Goal: Check status: Check status

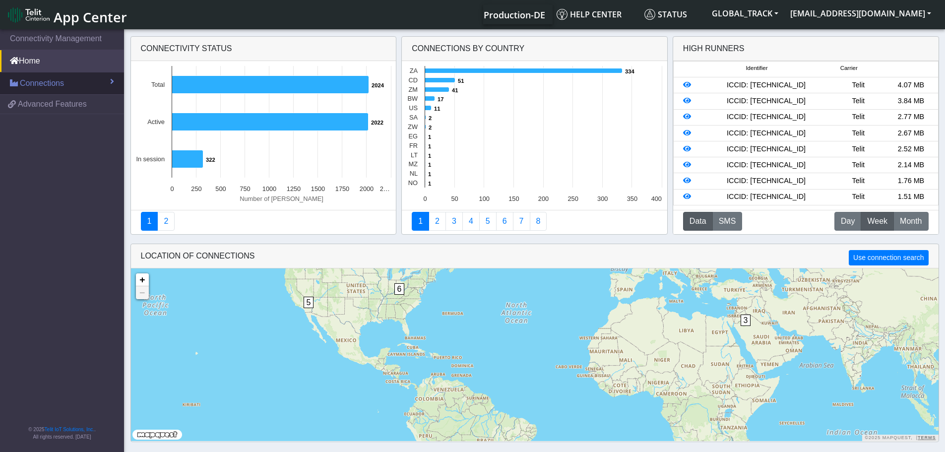
click at [72, 82] on link "Connections" at bounding box center [62, 83] width 124 height 22
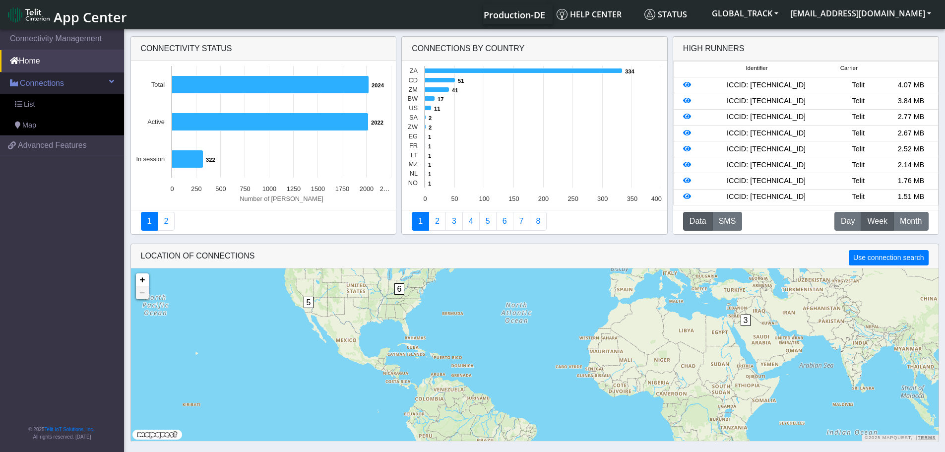
click at [70, 80] on link "Connections" at bounding box center [62, 83] width 124 height 22
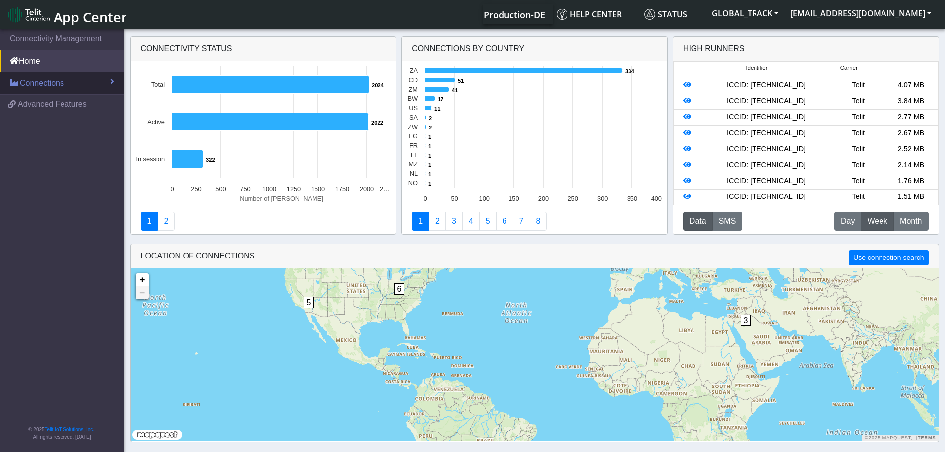
click at [71, 80] on link "Connections" at bounding box center [62, 83] width 124 height 22
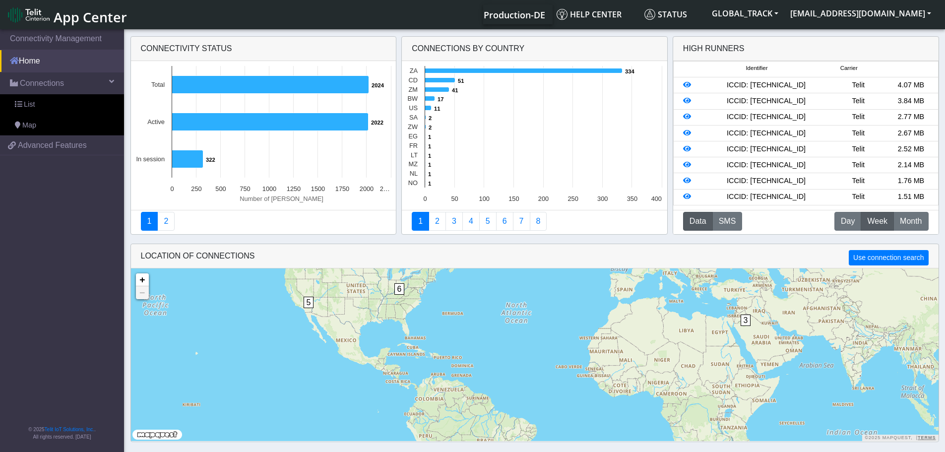
click at [64, 66] on link "Home" at bounding box center [62, 61] width 124 height 22
click at [77, 81] on link "Connections" at bounding box center [62, 83] width 124 height 22
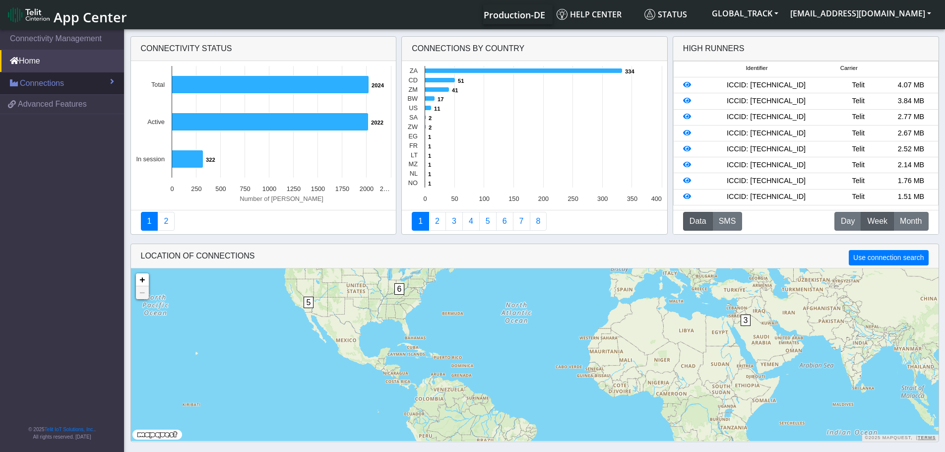
click at [91, 79] on link "Connections" at bounding box center [62, 83] width 124 height 22
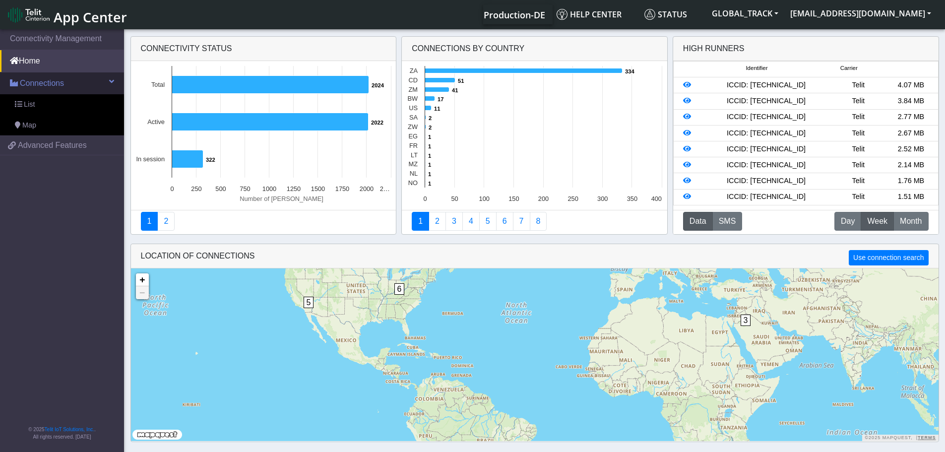
click at [42, 87] on span "Connections" at bounding box center [42, 83] width 44 height 12
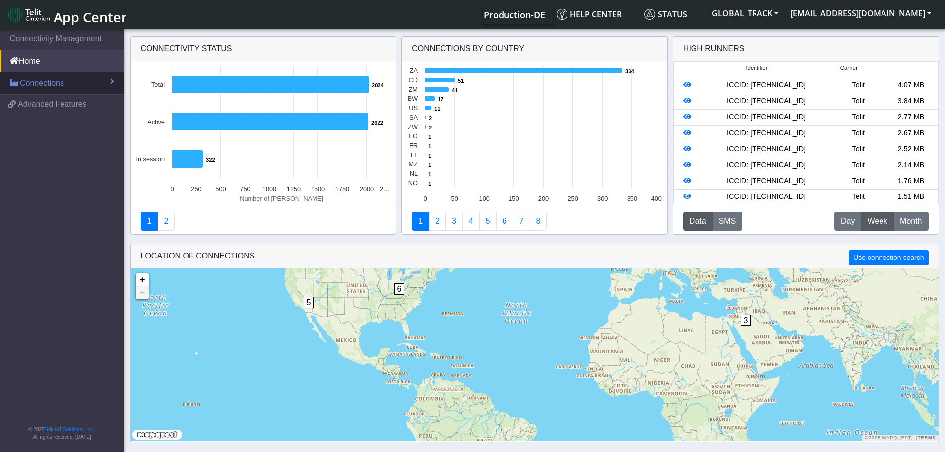
click at [44, 88] on span "Connections" at bounding box center [42, 83] width 44 height 12
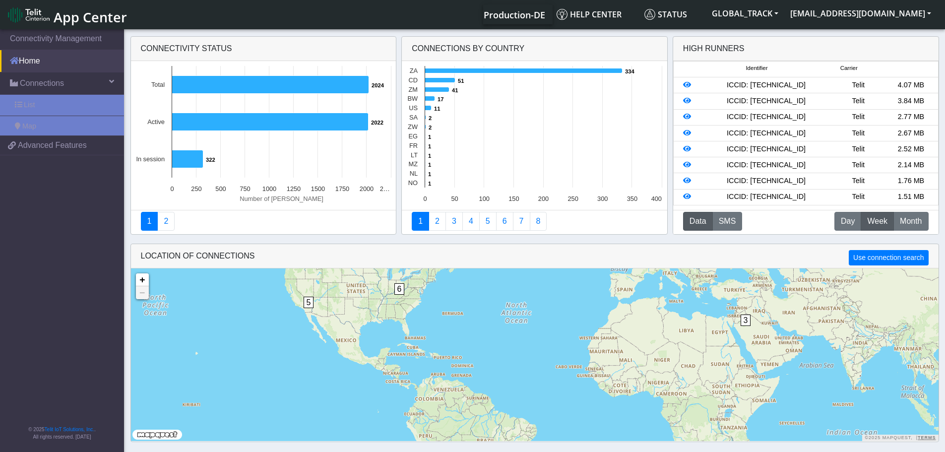
click at [56, 58] on link "Home" at bounding box center [62, 61] width 124 height 22
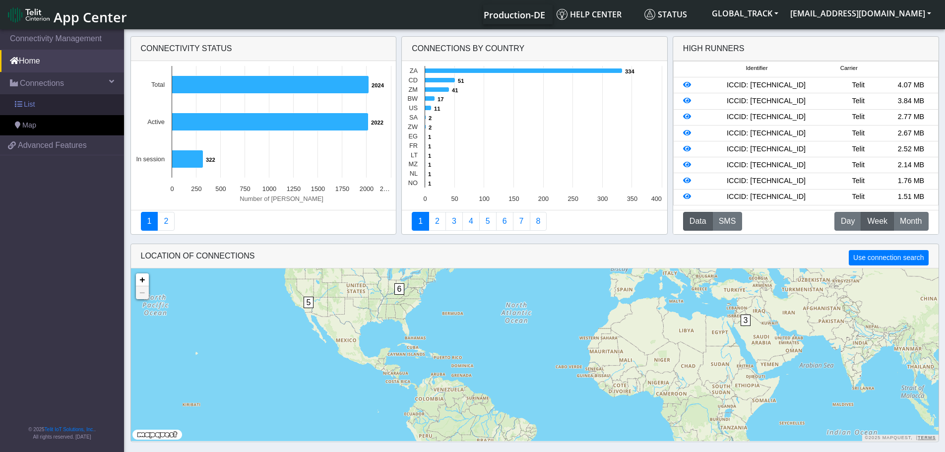
click at [56, 104] on link "List" at bounding box center [62, 104] width 124 height 21
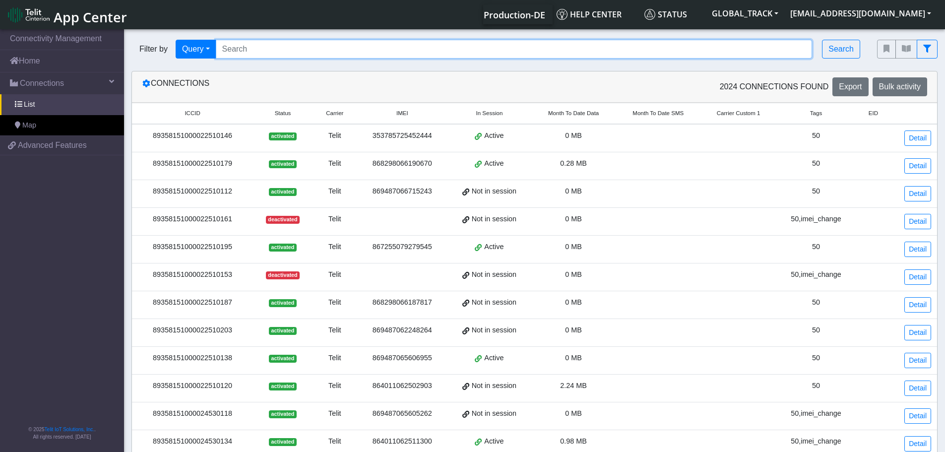
click at [275, 47] on input "Search..." at bounding box center [514, 49] width 597 height 19
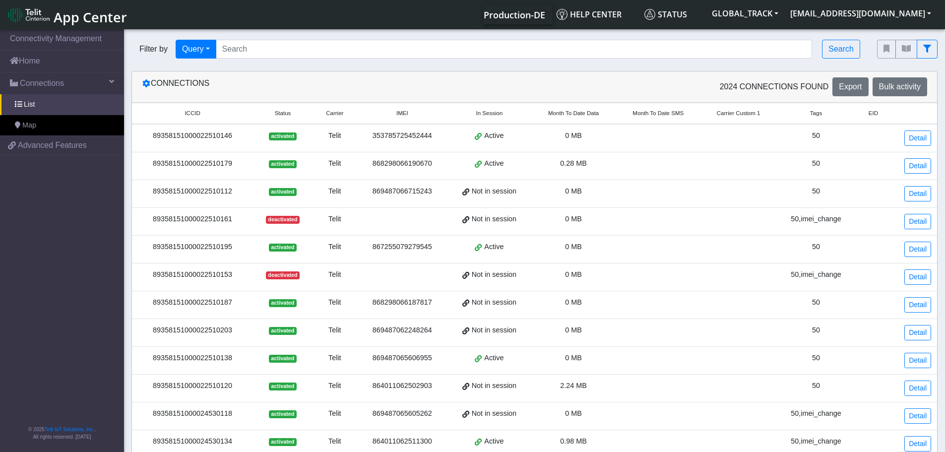
click at [536, 91] on div "2024 Connections found Export Bulk activity" at bounding box center [735, 86] width 400 height 19
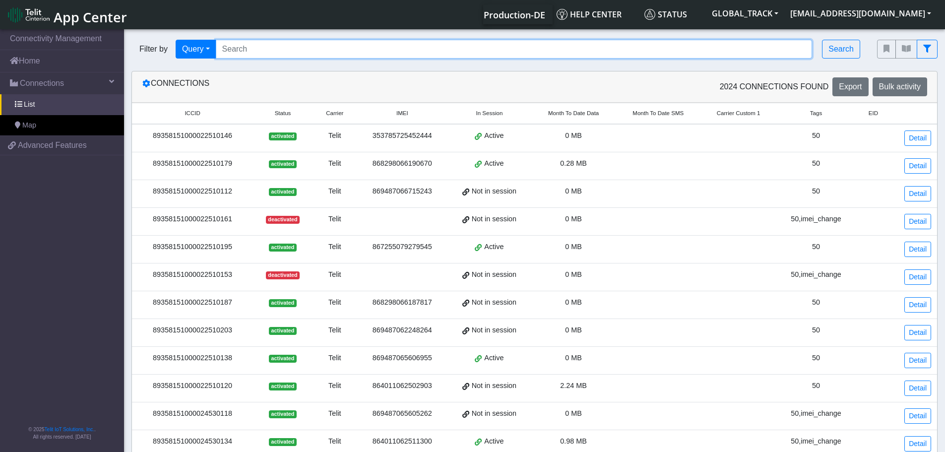
click at [230, 53] on input "Search..." at bounding box center [514, 49] width 597 height 19
paste input "89358151000024530589"
type input "89358151000024530589"
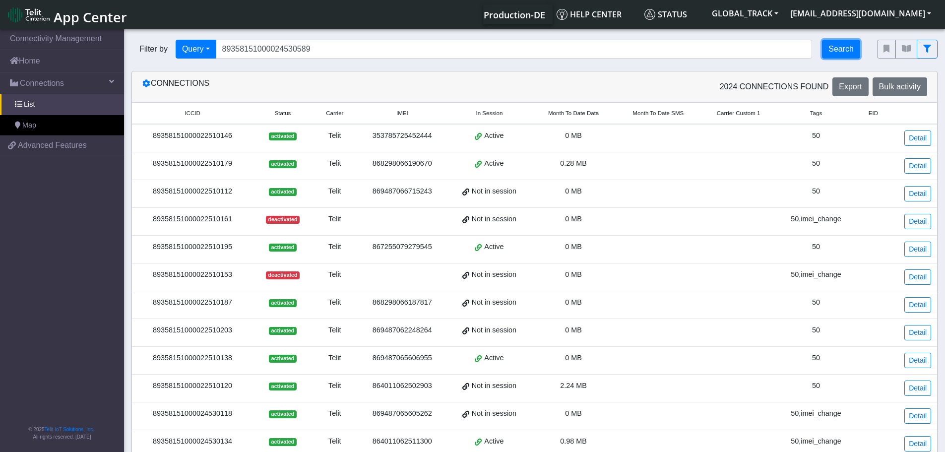
click at [850, 44] on button "Search" at bounding box center [841, 49] width 38 height 19
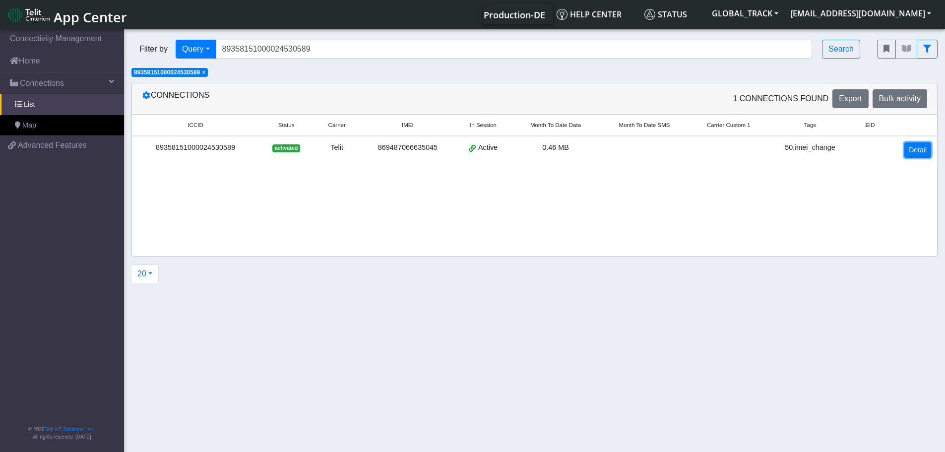
click at [922, 151] on link "Detail" at bounding box center [917, 149] width 27 height 15
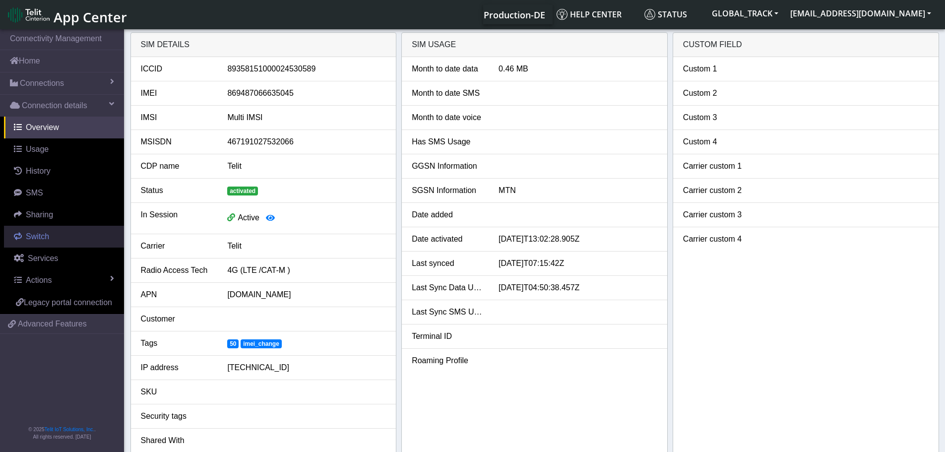
click at [45, 243] on link "Switch" at bounding box center [64, 237] width 120 height 22
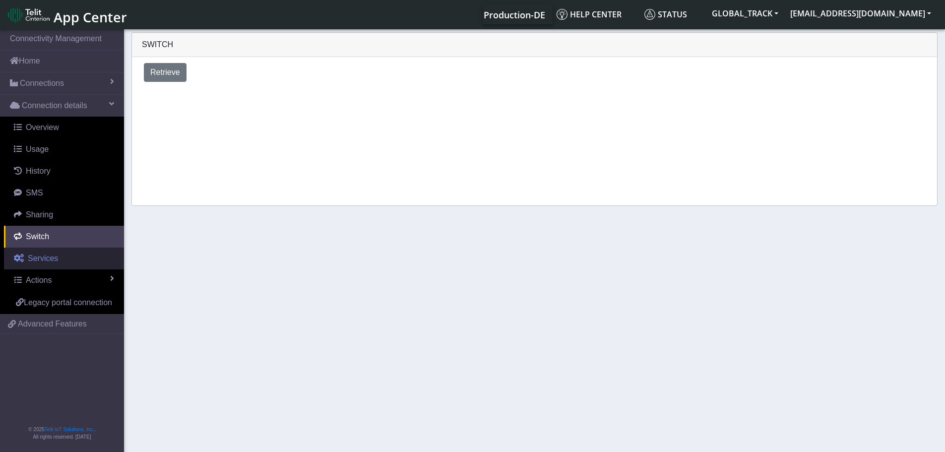
click at [52, 256] on span "Services" at bounding box center [43, 258] width 30 height 8
select select "2: 6"
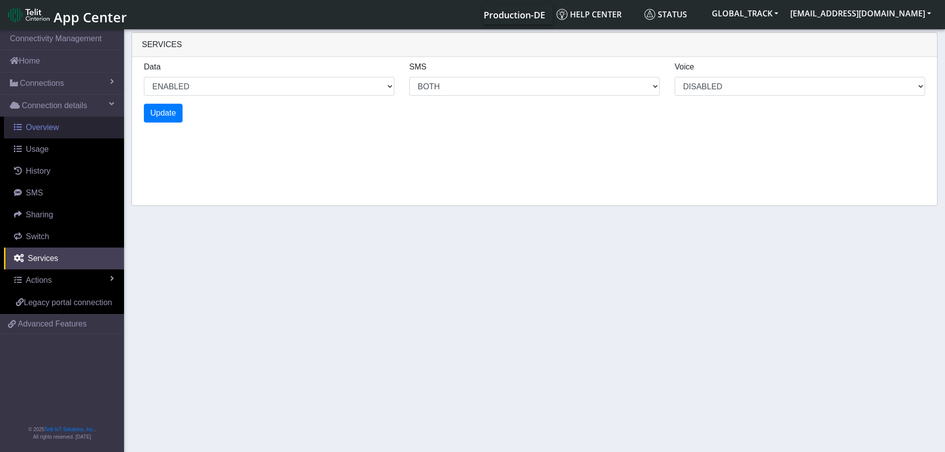
click at [61, 129] on link "Overview" at bounding box center [64, 128] width 120 height 22
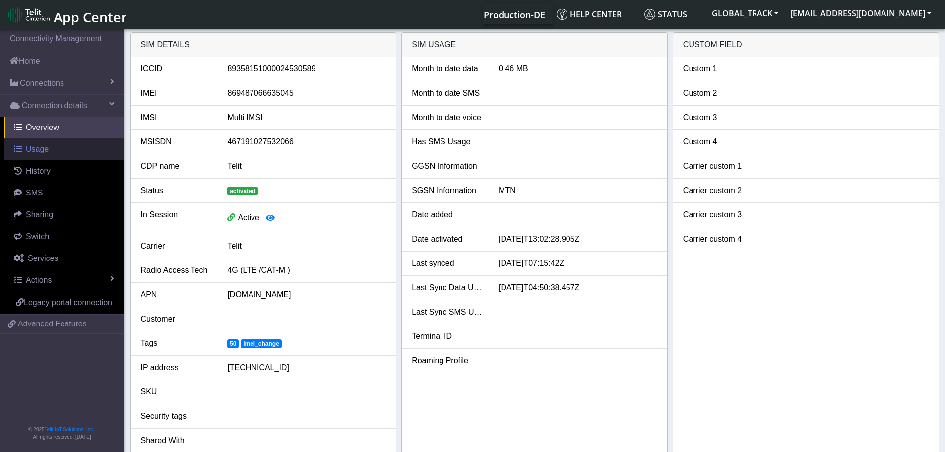
click at [43, 147] on span "Usage" at bounding box center [37, 149] width 23 height 8
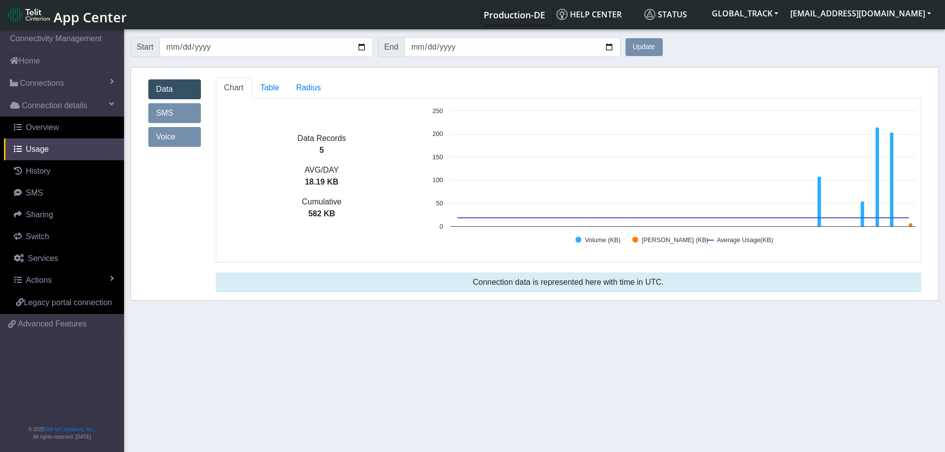
drag, startPoint x: 304, startPoint y: 182, endPoint x: 354, endPoint y: 188, distance: 51.0
click at [354, 188] on div "AVG/DAY 18.19 KB" at bounding box center [321, 180] width 211 height 32
drag, startPoint x: 310, startPoint y: 216, endPoint x: 354, endPoint y: 214, distance: 44.2
click at [353, 216] on p "582 KB" at bounding box center [321, 214] width 211 height 12
click at [62, 129] on link "Overview" at bounding box center [64, 128] width 120 height 22
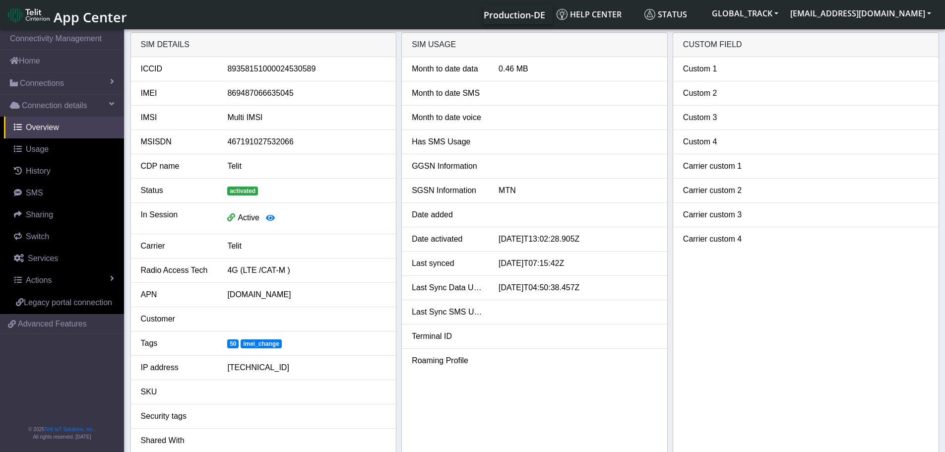
drag, startPoint x: 603, startPoint y: 290, endPoint x: 492, endPoint y: 287, distance: 110.6
click at [492, 287] on div "[DATE]T04:50:38.457Z" at bounding box center [578, 288] width 174 height 12
click at [528, 299] on li "Last Sync Data Usage [DATE]T04:50:38.457Z" at bounding box center [534, 288] width 265 height 24
click at [54, 157] on link "Usage" at bounding box center [64, 149] width 120 height 22
